Goal: Information Seeking & Learning: Learn about a topic

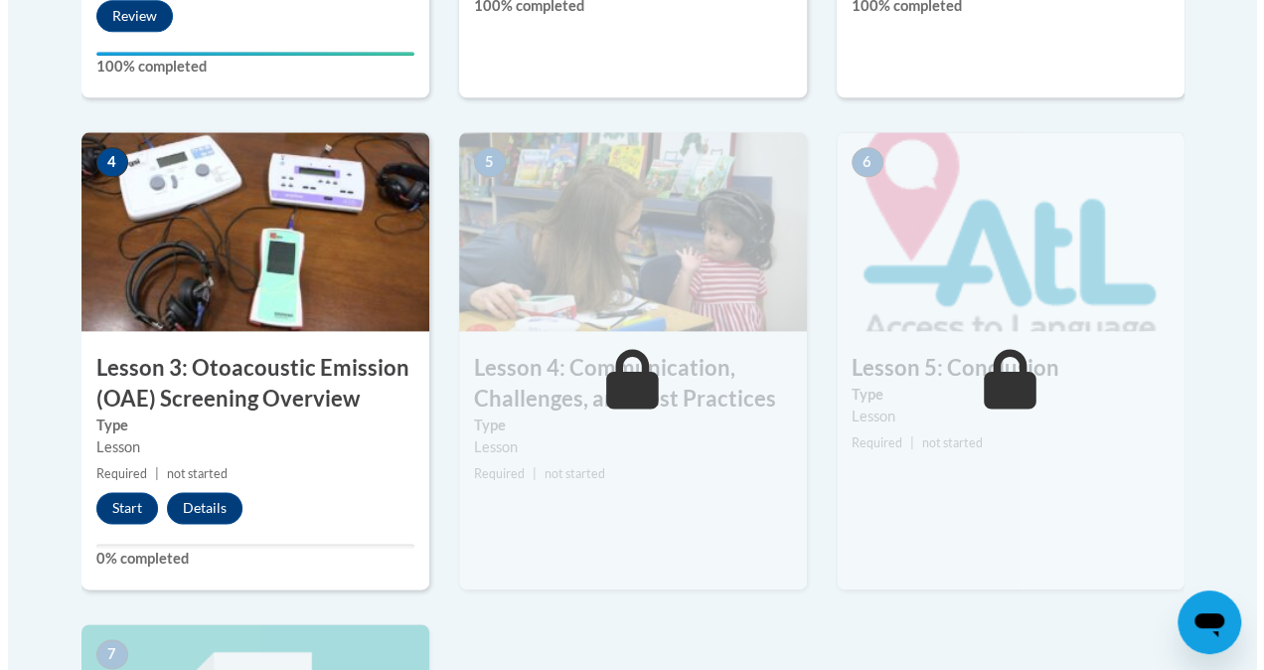
scroll to position [1151, 0]
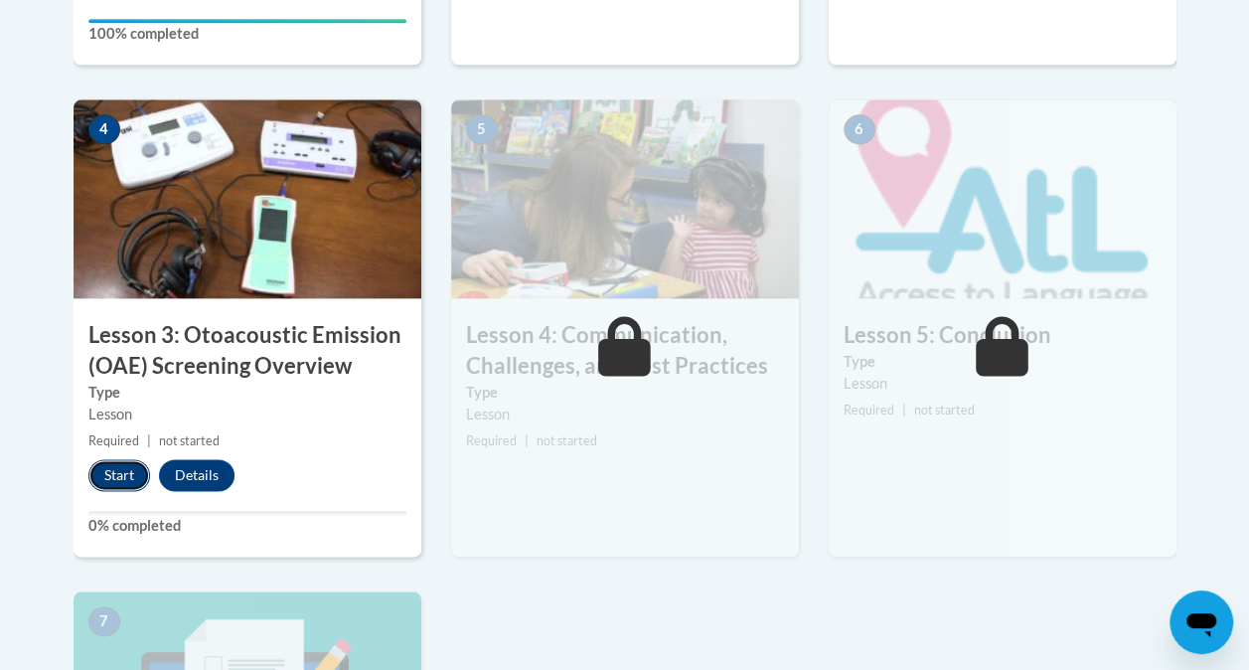
click at [123, 466] on button "Start" at bounding box center [119, 475] width 62 height 32
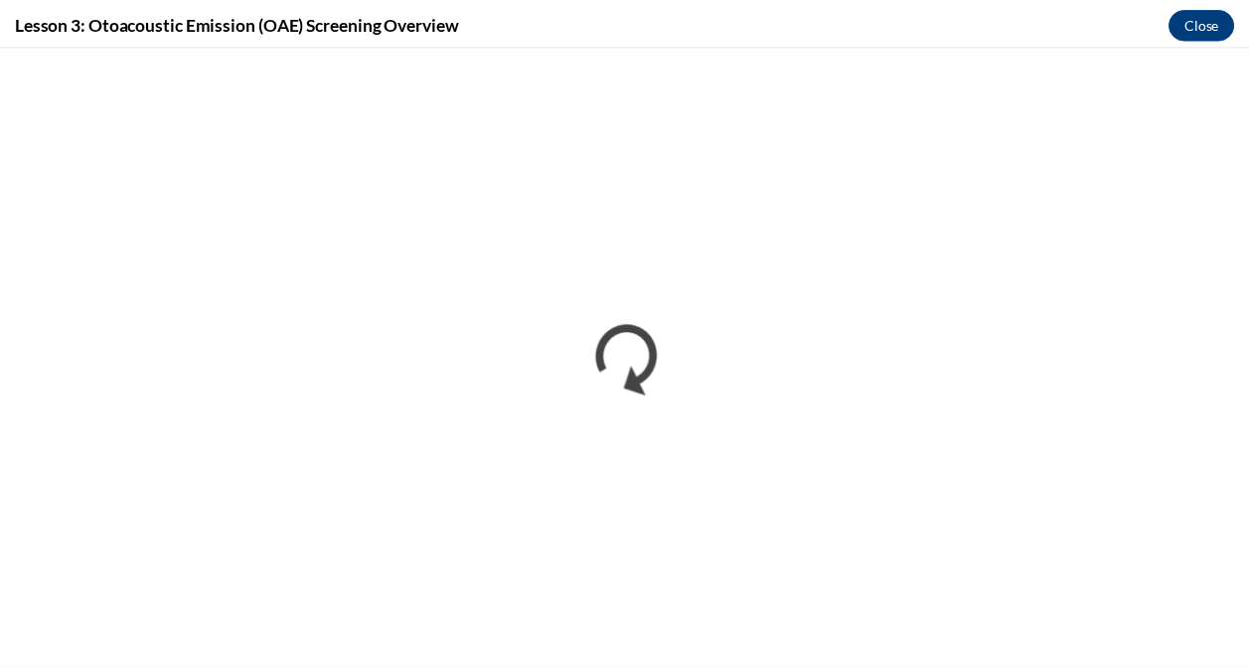
scroll to position [0, 0]
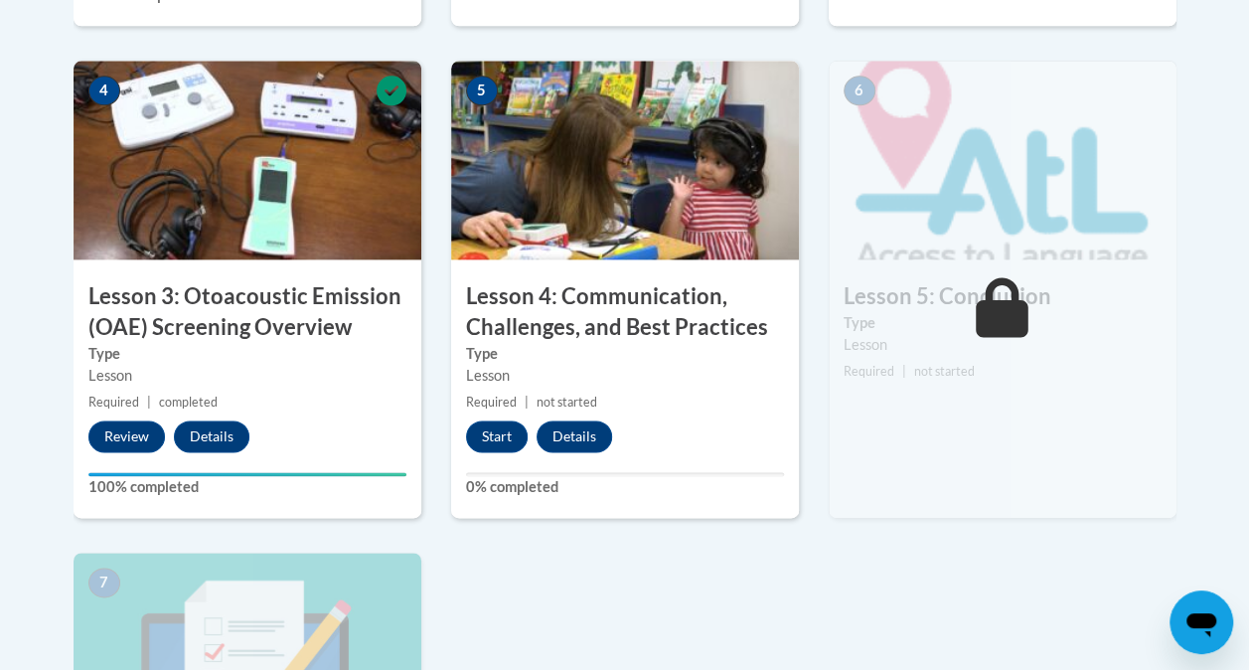
scroll to position [1222, 0]
